Goal: Information Seeking & Learning: Learn about a topic

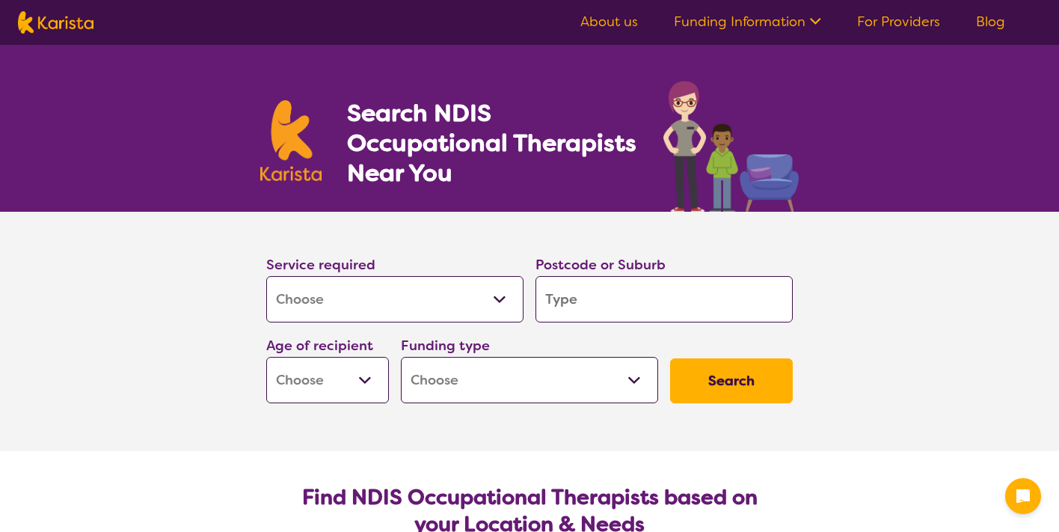
select select "[MEDICAL_DATA]"
click at [501, 295] on select "Allied Health Assistant Assessment ([MEDICAL_DATA] or [MEDICAL_DATA]) Behaviour…" at bounding box center [394, 299] width 257 height 46
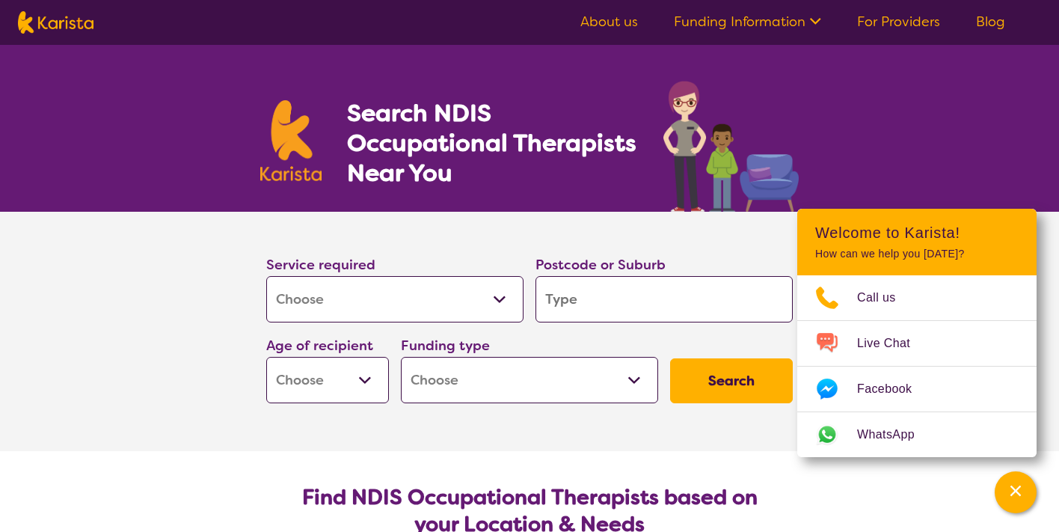
click at [266, 276] on select "Allied Health Assistant Assessment ([MEDICAL_DATA] or [MEDICAL_DATA]) Behaviour…" at bounding box center [394, 299] width 257 height 46
click at [368, 377] on select "Early Childhood - 0 to 9 Child - 10 to 11 Adolescent - 12 to 17 Adult - 18 to 6…" at bounding box center [327, 380] width 123 height 46
select select "AG"
click at [266, 357] on select "Early Childhood - 0 to 9 Child - 10 to 11 Adolescent - 12 to 17 Adult - 18 to 6…" at bounding box center [327, 380] width 123 height 46
select select "AG"
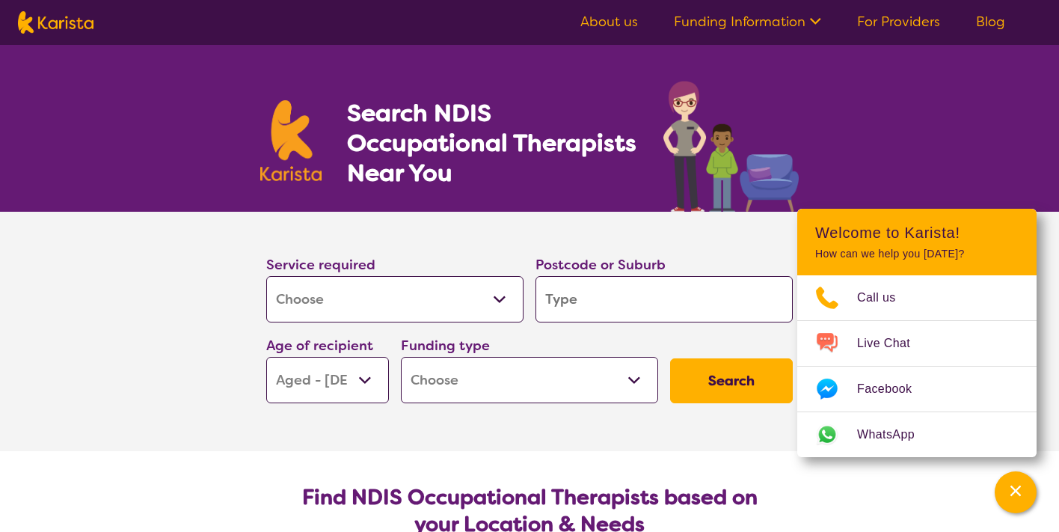
click at [660, 298] on input "search" at bounding box center [663, 299] width 257 height 46
drag, startPoint x: 660, startPoint y: 298, endPoint x: 542, endPoint y: 299, distance: 118.2
click at [542, 299] on input "search" at bounding box center [663, 299] width 257 height 46
drag, startPoint x: 543, startPoint y: 299, endPoint x: 601, endPoint y: 292, distance: 58.0
click at [601, 292] on input "search" at bounding box center [663, 299] width 257 height 46
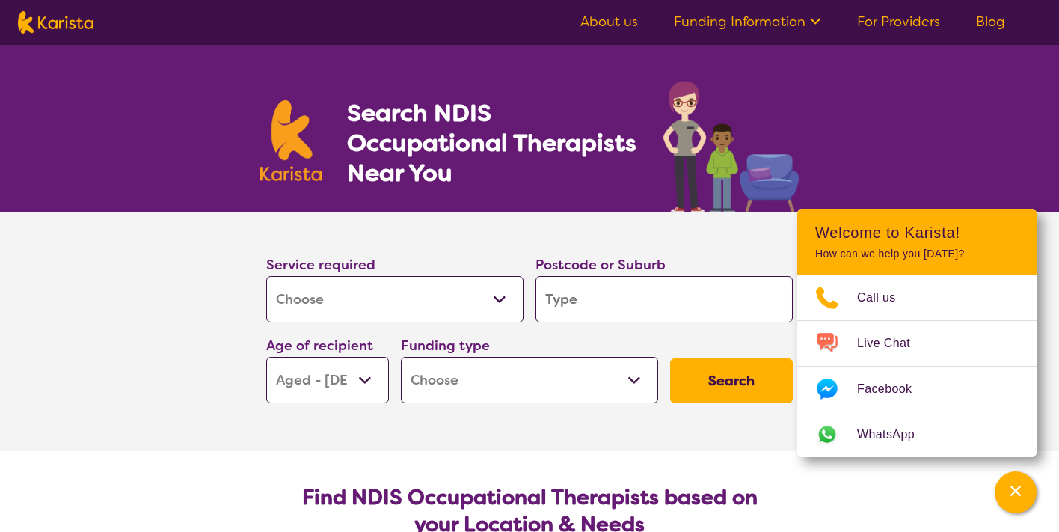
type input "W"
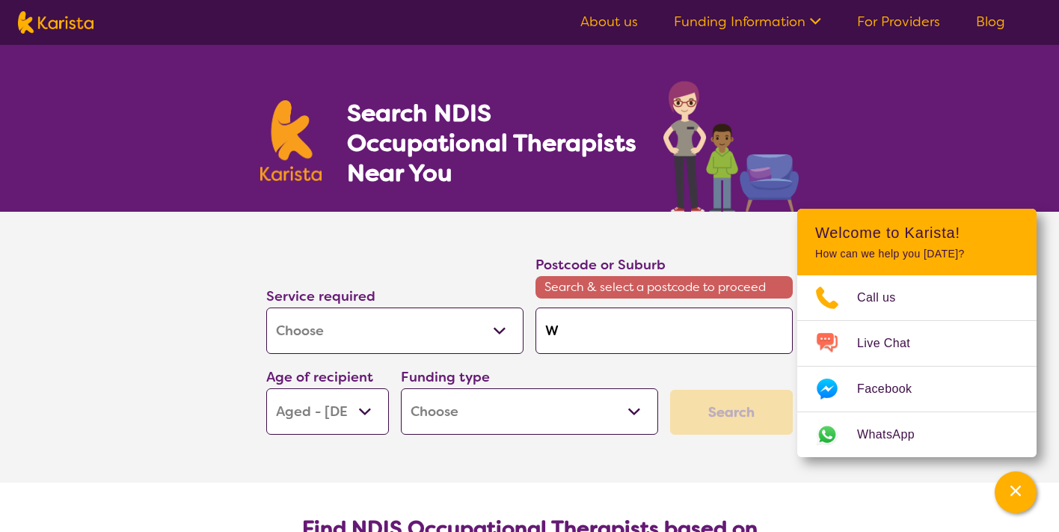
type input "We"
type input "Wem"
type input "Wemb"
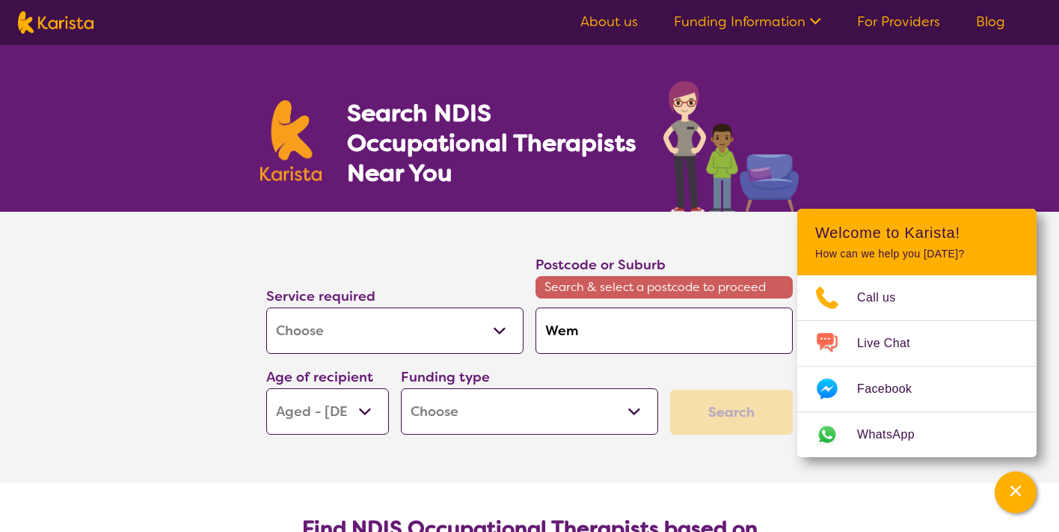
type input "Wemb"
type input "Wembl"
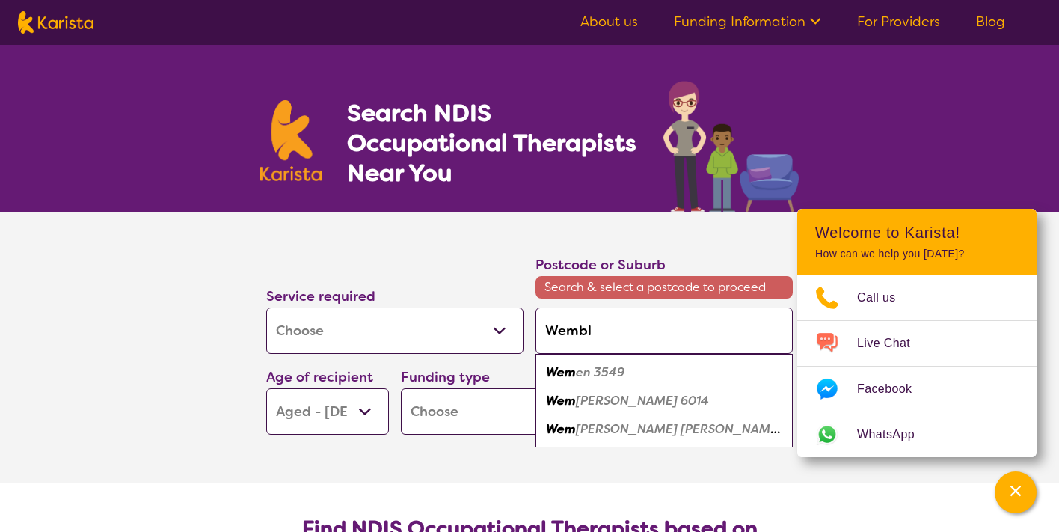
type input "Wemble"
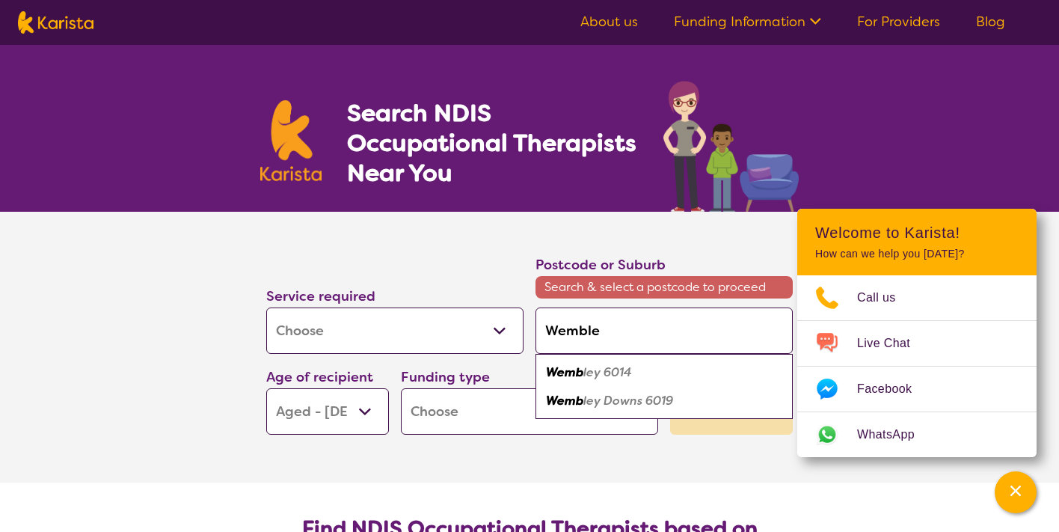
type input "[GEOGRAPHIC_DATA]"
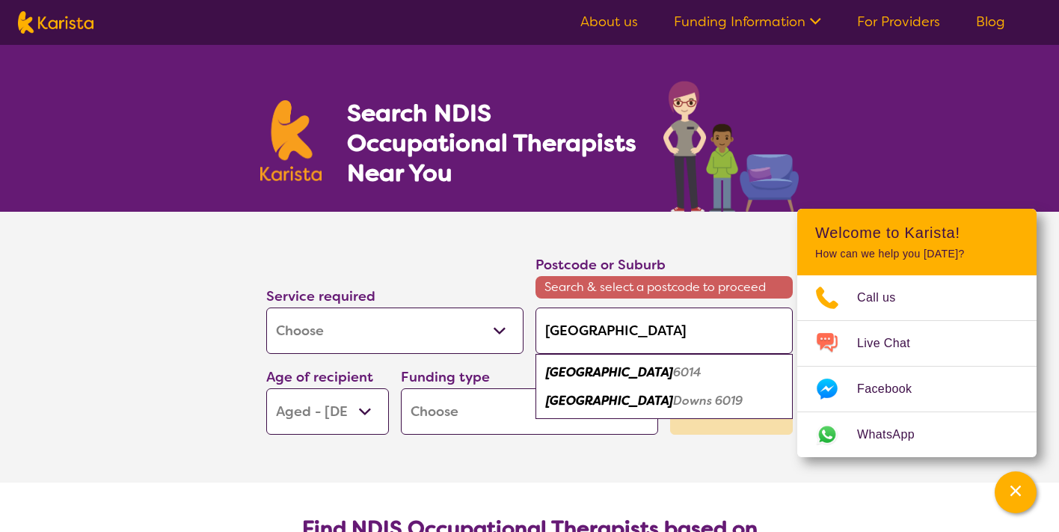
click at [589, 368] on em "[GEOGRAPHIC_DATA]" at bounding box center [609, 372] width 127 height 16
type input "6014"
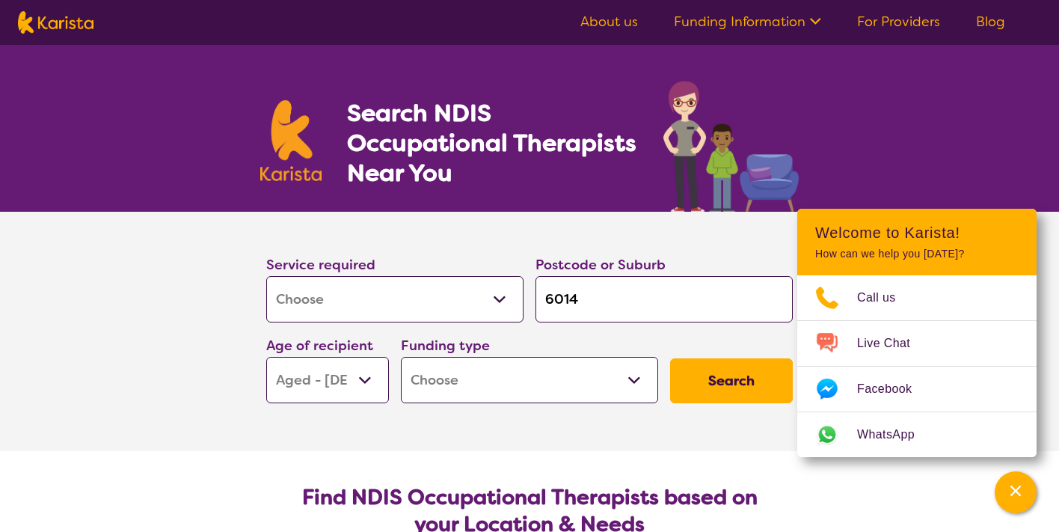
click at [637, 378] on select "Home Care Package (HCP) National Disability Insurance Scheme (NDIS) I don't know" at bounding box center [529, 380] width 257 height 46
select select "i-don-t-know"
click at [401, 357] on select "Home Care Package (HCP) National Disability Insurance Scheme (NDIS) I don't know" at bounding box center [529, 380] width 257 height 46
select select "i-don-t-know"
click at [740, 372] on button "Search" at bounding box center [731, 380] width 123 height 45
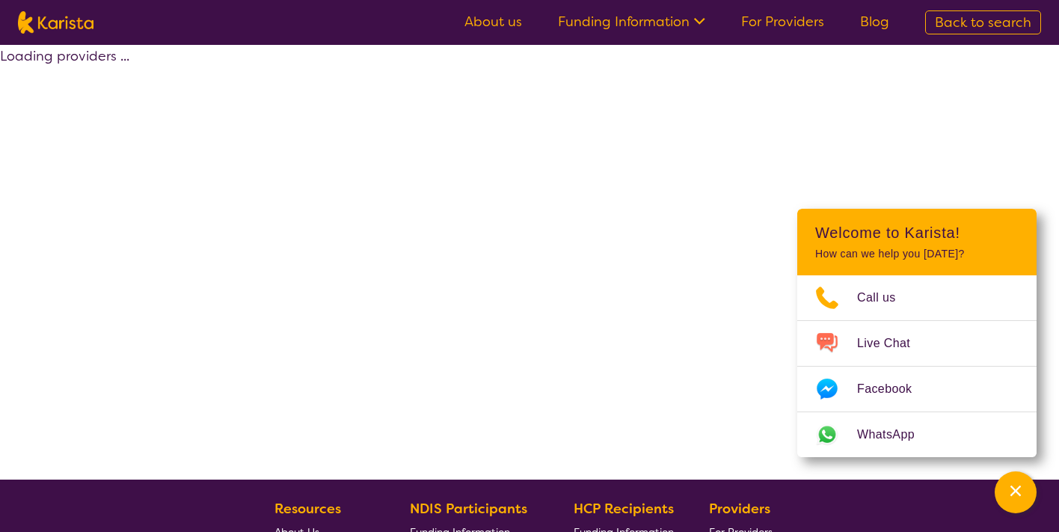
select select "[MEDICAL_DATA]"
select select "AG"
